Goal: Check status: Check status

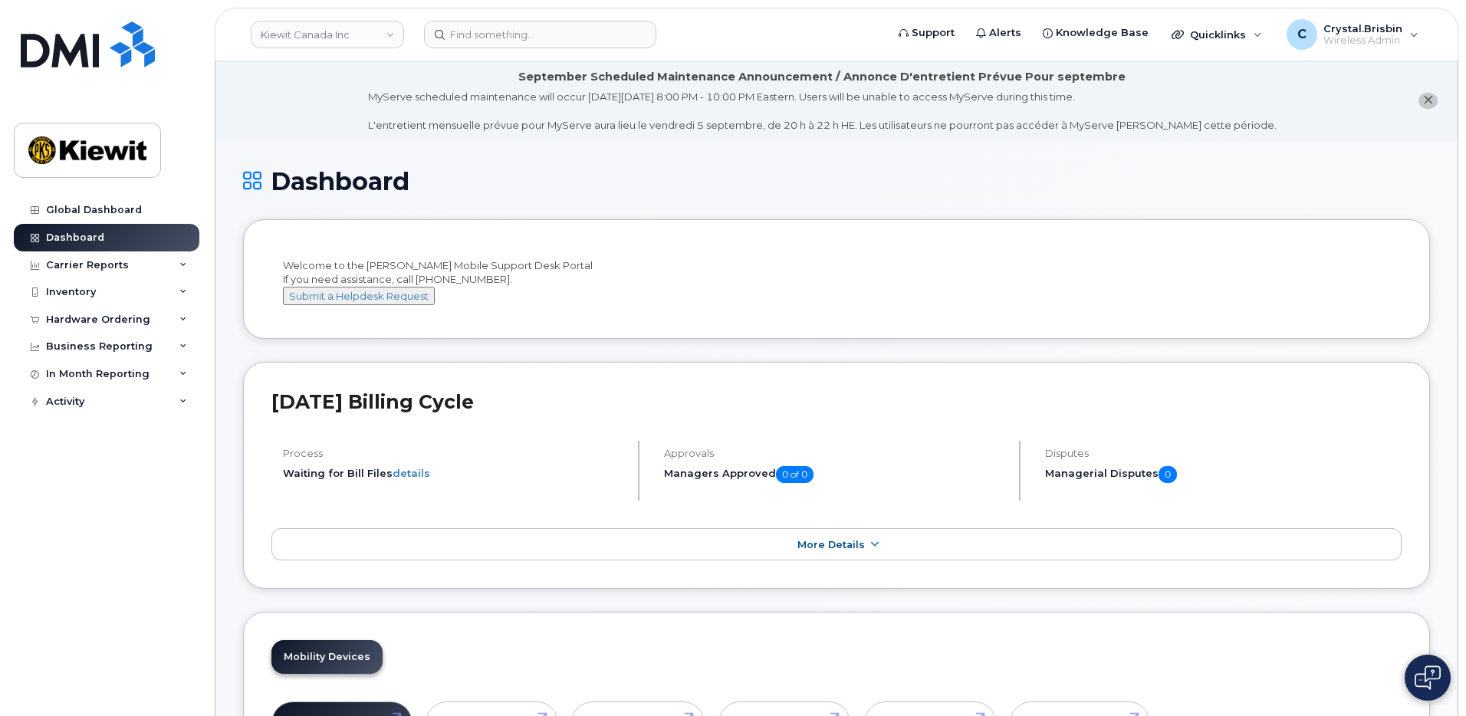
click at [380, 48] on div "Kiewit Canada Inc" at bounding box center [327, 34] width 169 height 31
click at [380, 35] on link "Kiewit Canada Inc" at bounding box center [327, 35] width 153 height 28
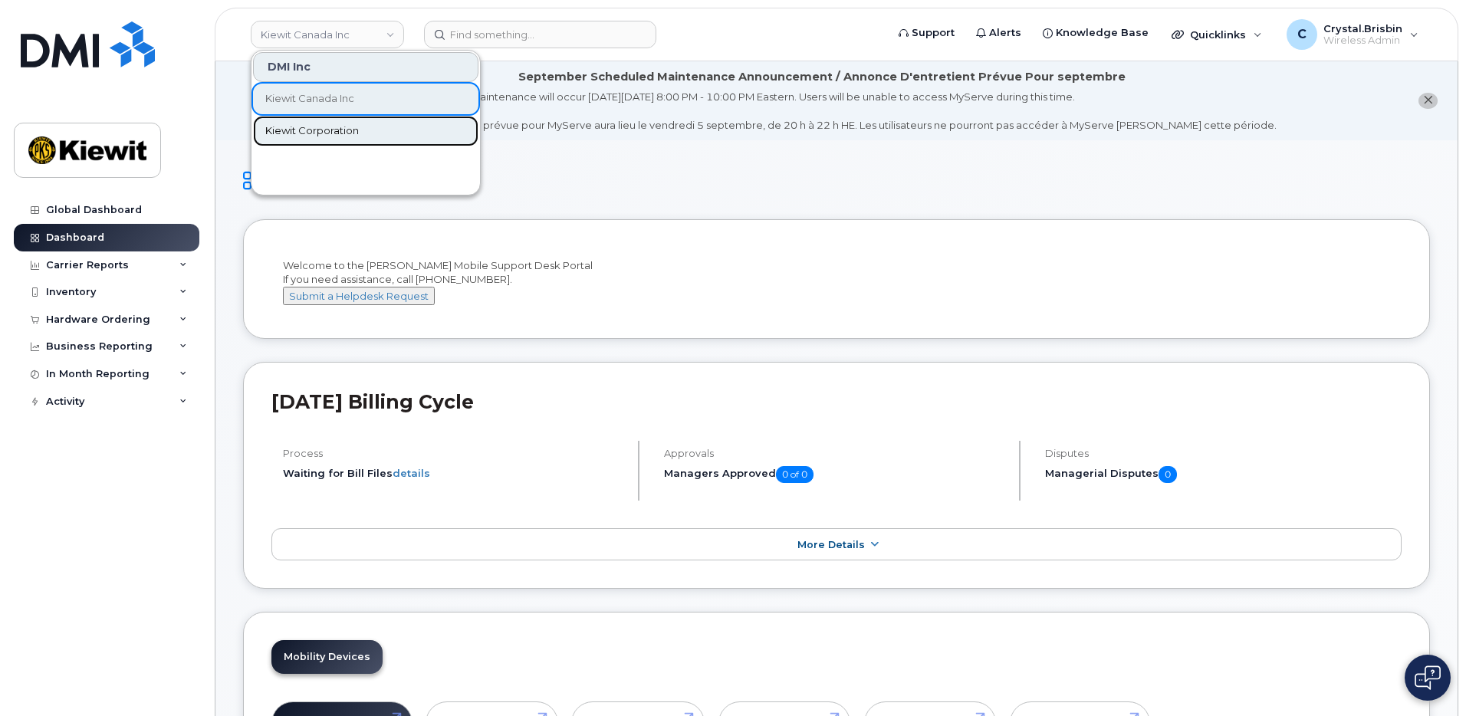
click at [299, 127] on span "Kiewit Corporation" at bounding box center [312, 130] width 94 height 15
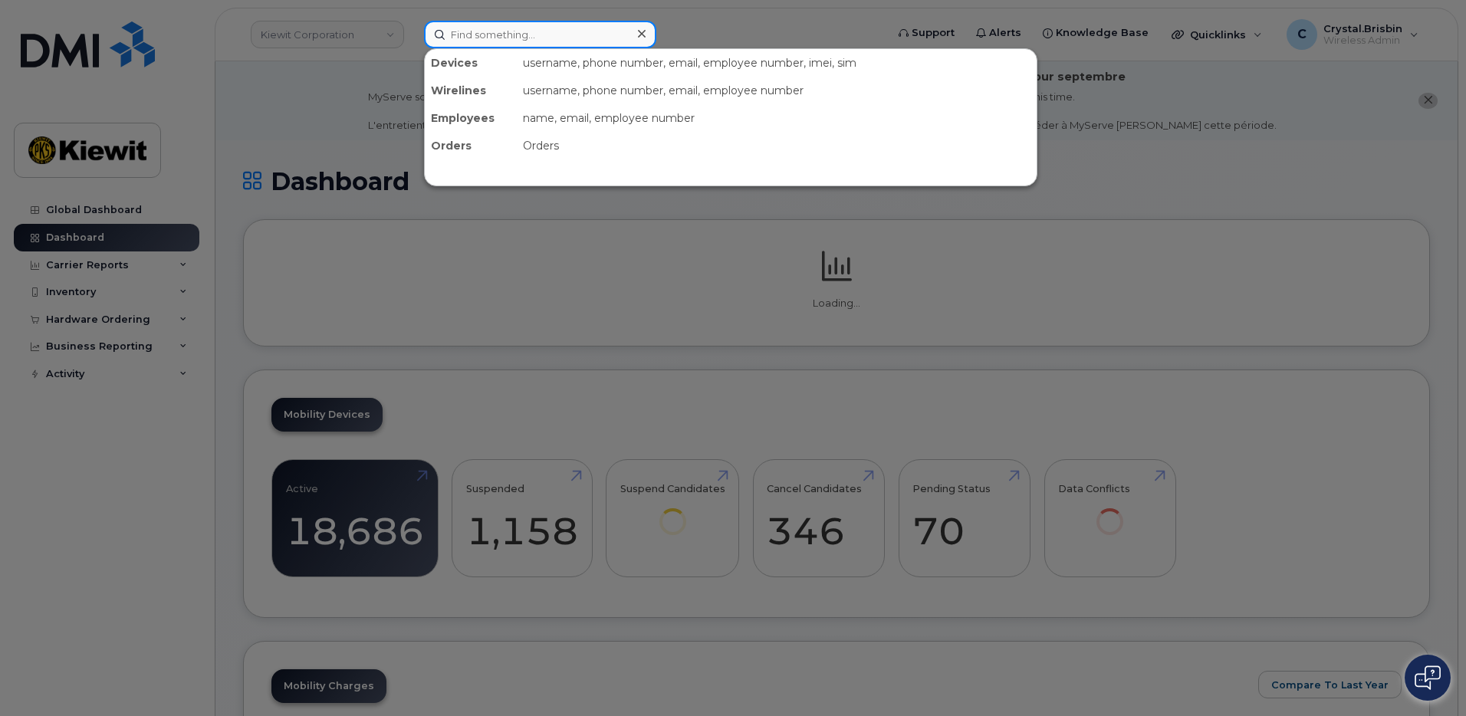
click at [485, 33] on input at bounding box center [540, 35] width 232 height 28
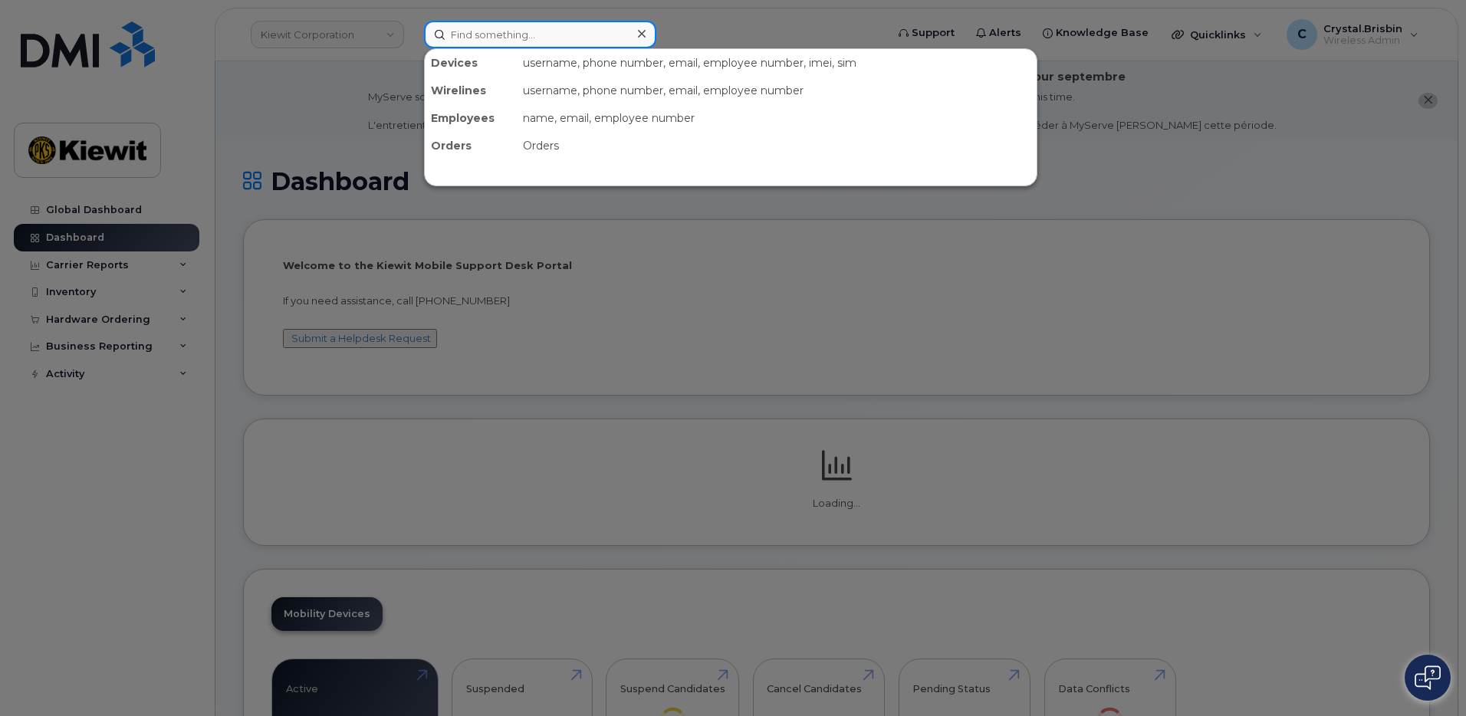
paste input "299605"
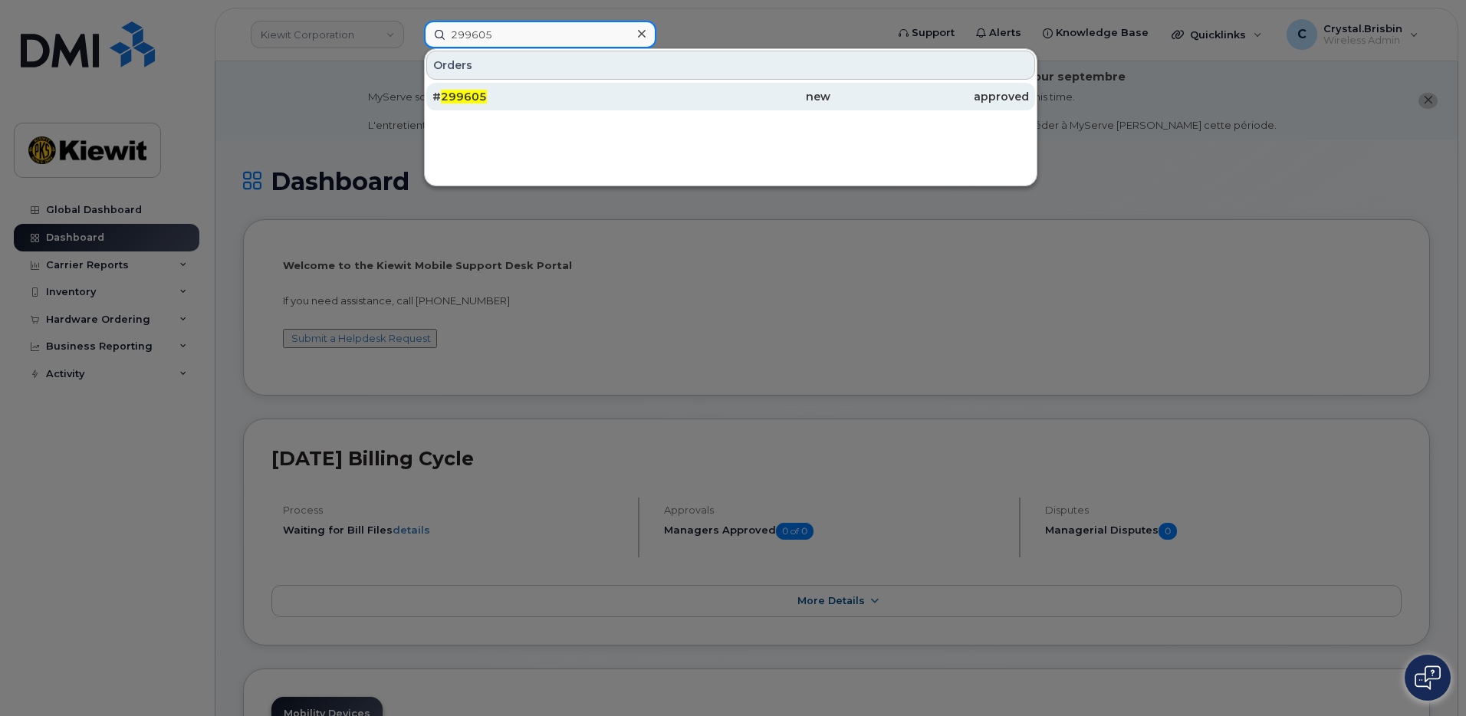
type input "299605"
click at [470, 91] on span "299605" at bounding box center [464, 97] width 46 height 14
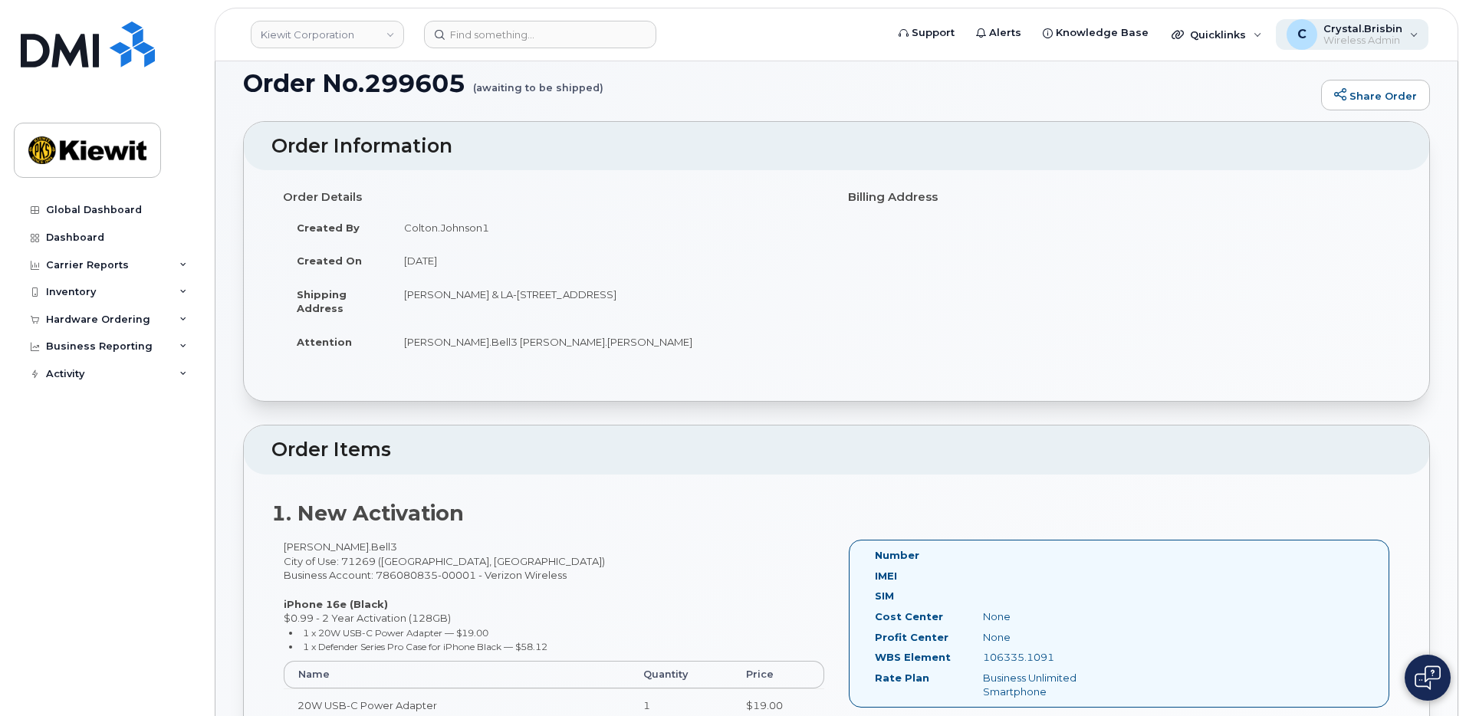
scroll to position [77, 0]
